Goal: Information Seeking & Learning: Find specific fact

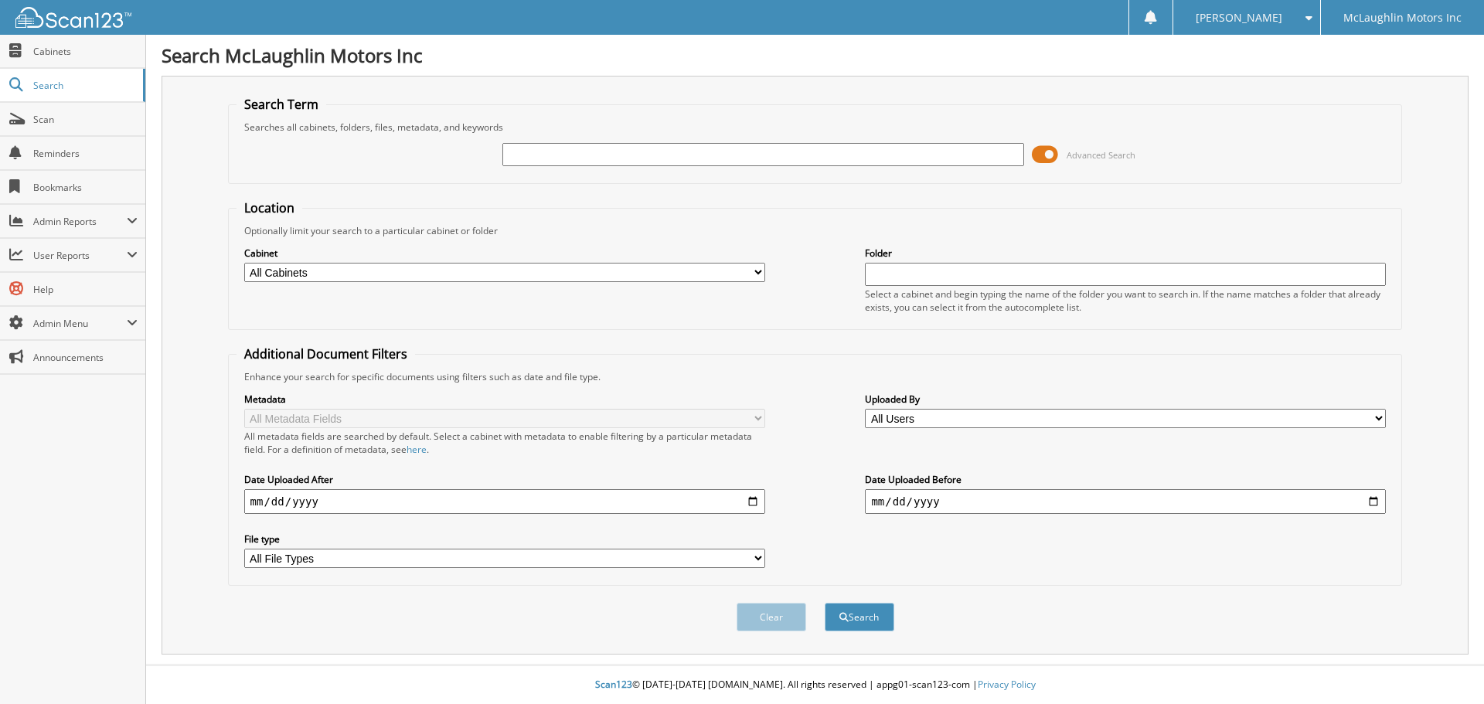
click at [363, 276] on select "All Cabinets ACCOUNTS PAYABLE ACCOUNTS RECEIVABLE ACTIVE EMPLOYEE FILES APPLICA…" at bounding box center [504, 272] width 521 height 19
select select "9061"
click at [244, 263] on select "All Cabinets ACCOUNTS PAYABLE ACCOUNTS RECEIVABLE ACTIVE EMPLOYEE FILES APPLICA…" at bounding box center [504, 272] width 521 height 19
click at [598, 165] on input "text" at bounding box center [762, 154] width 521 height 23
type input "39438"
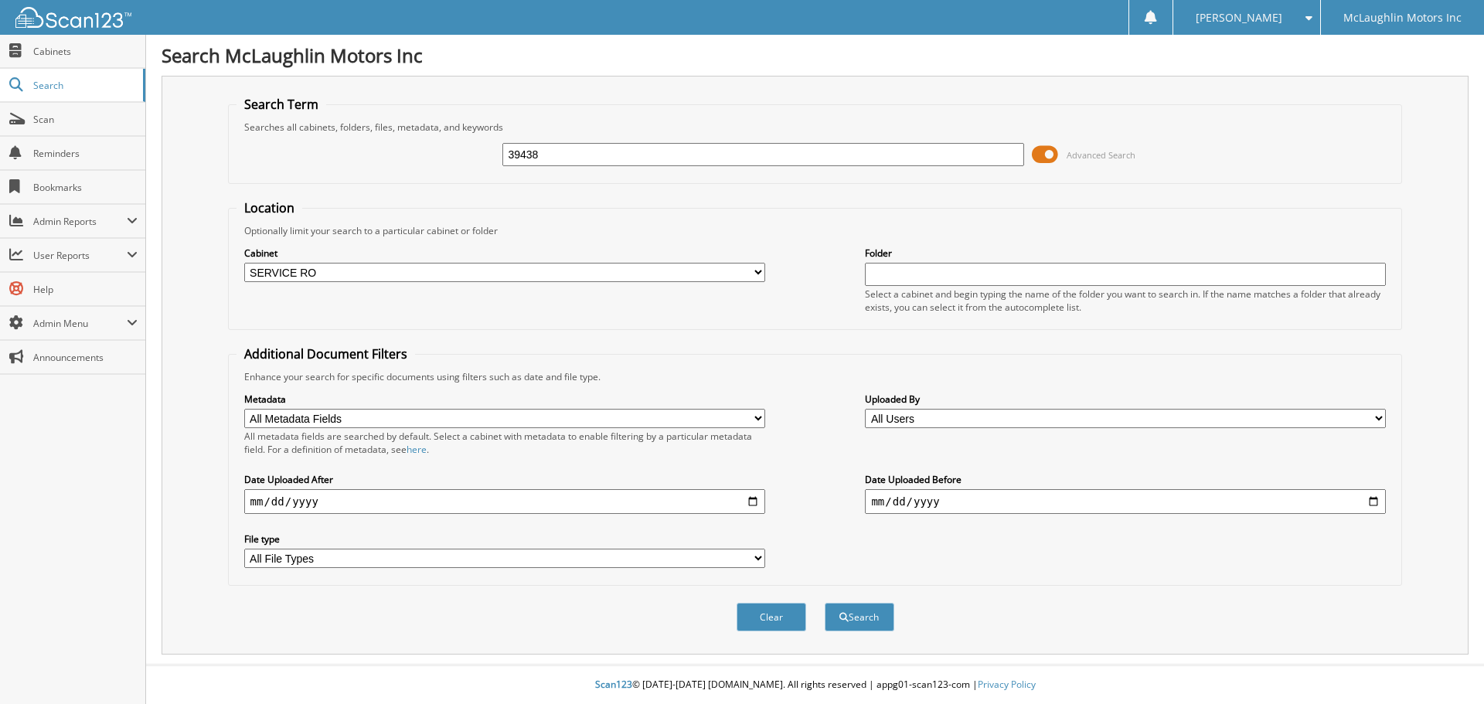
click at [825, 603] on button "Search" at bounding box center [860, 617] width 70 height 29
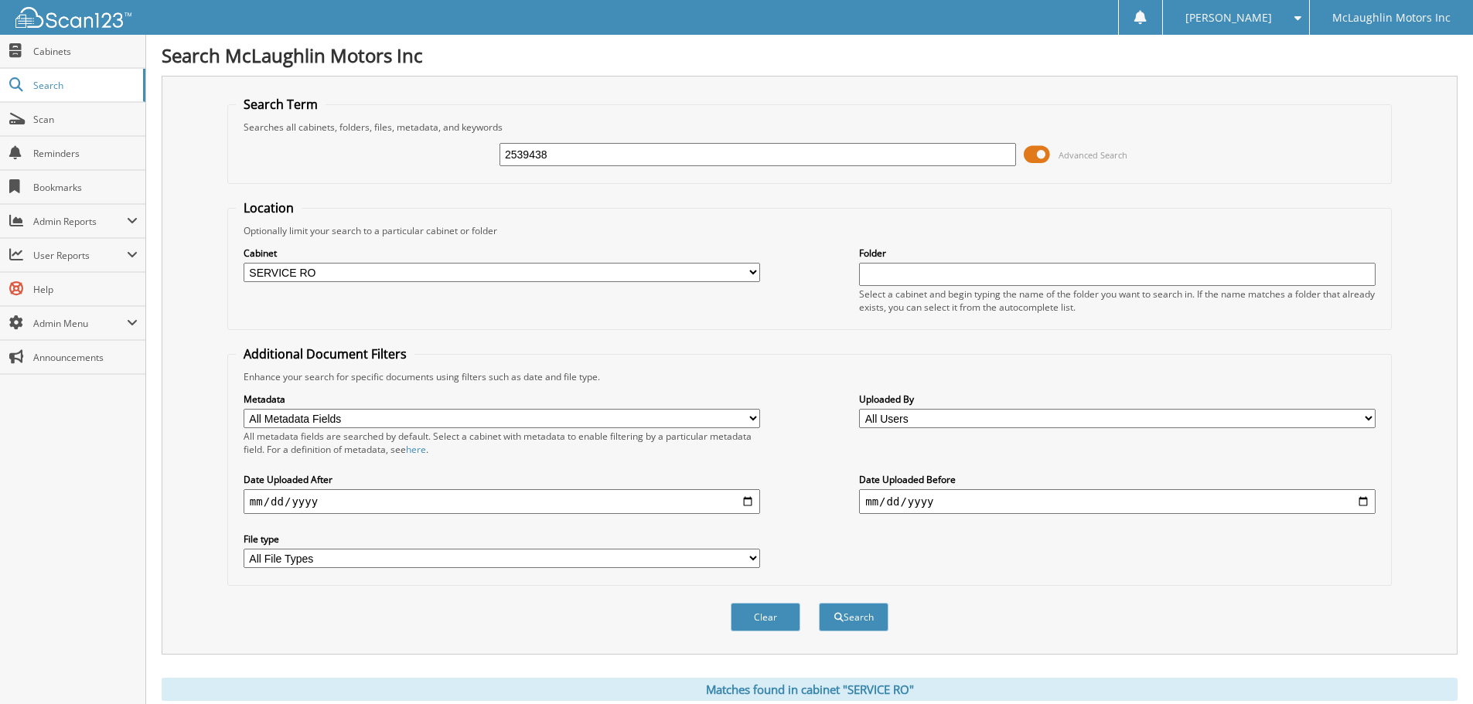
type input "2539438"
click at [819, 603] on button "Search" at bounding box center [854, 617] width 70 height 29
click at [574, 160] on input "2539438" at bounding box center [757, 154] width 516 height 23
type input "2539637"
click at [819, 603] on button "Search" at bounding box center [854, 617] width 70 height 29
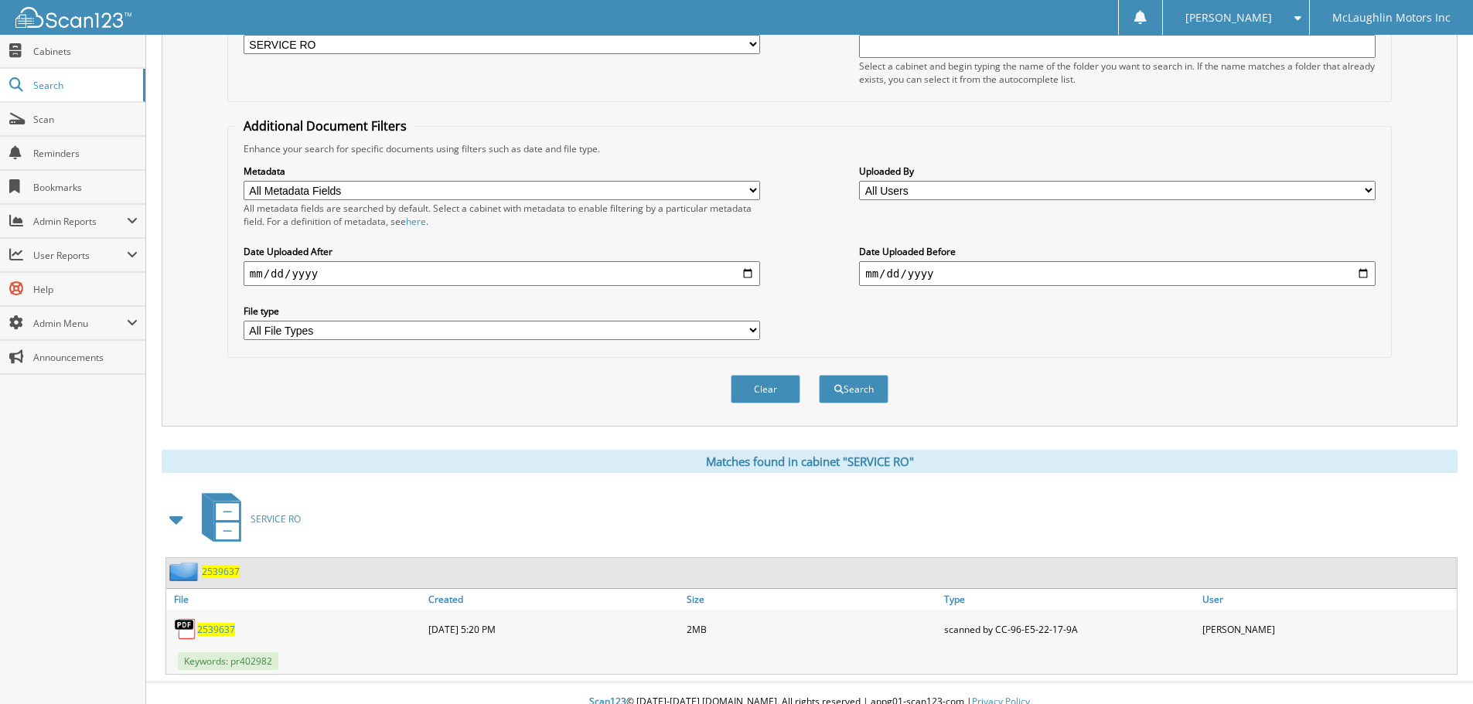
scroll to position [232, 0]
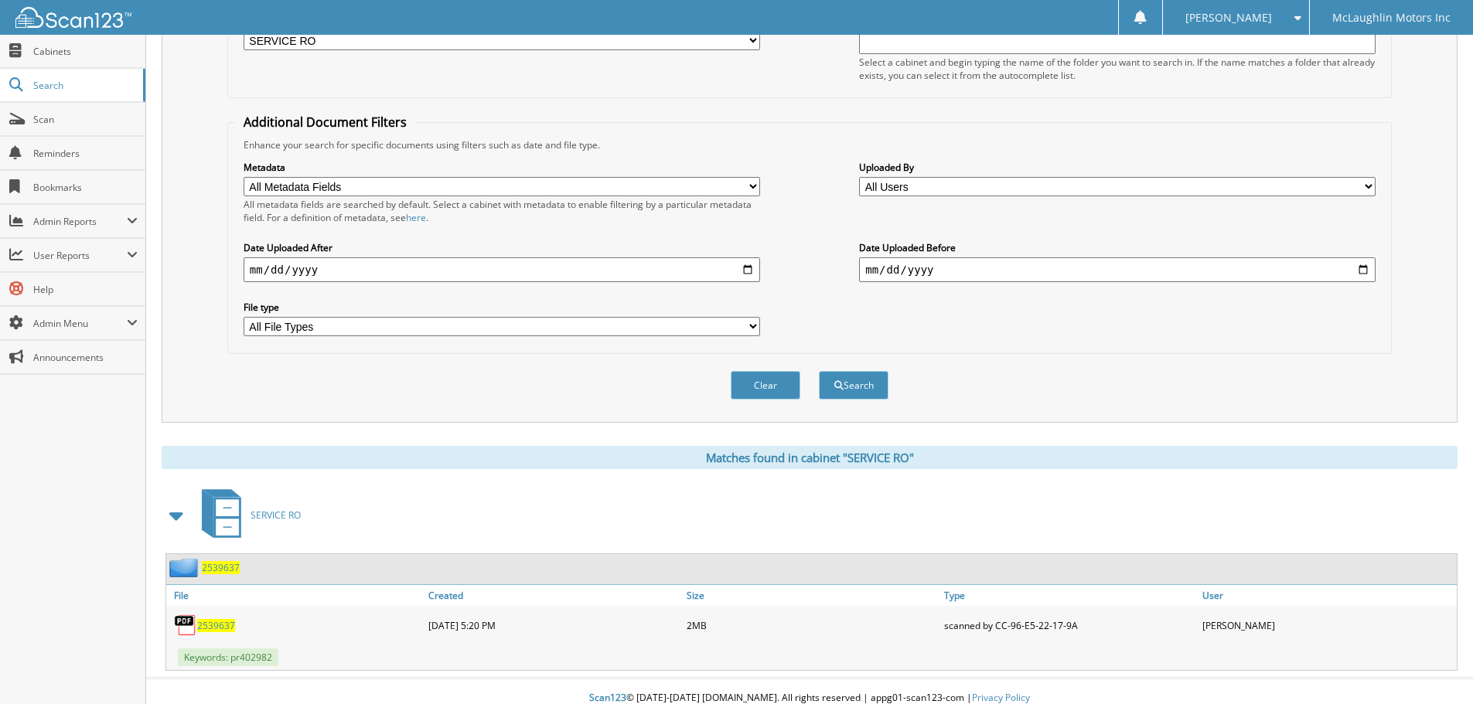
click at [211, 626] on span "2539637" at bounding box center [216, 625] width 38 height 13
